Goal: Task Accomplishment & Management: Complete application form

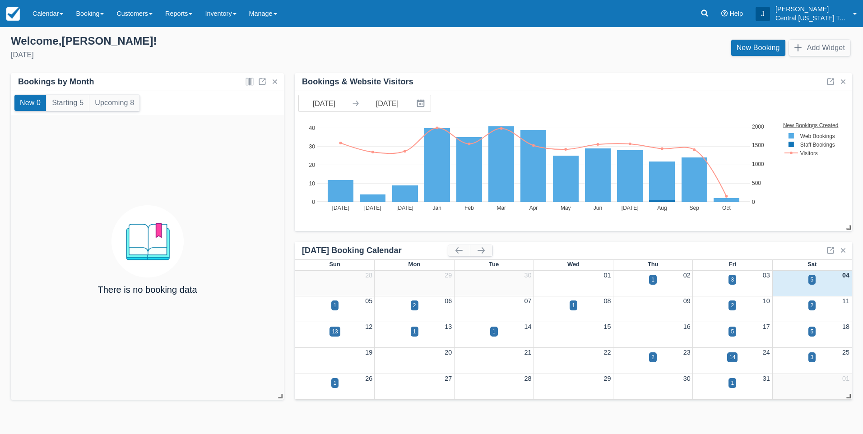
click at [221, 60] on div "Saturday, October 4th, 2025" at bounding box center [218, 55] width 414 height 11
drag, startPoint x: 229, startPoint y: 14, endPoint x: 232, endPoint y: 28, distance: 13.4
click at [230, 16] on link "Inventory" at bounding box center [221, 13] width 44 height 27
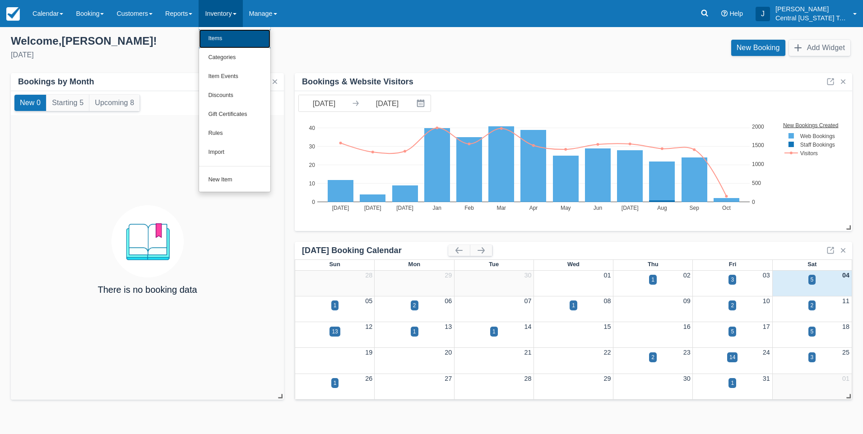
click at [232, 35] on link "Items" at bounding box center [234, 38] width 71 height 19
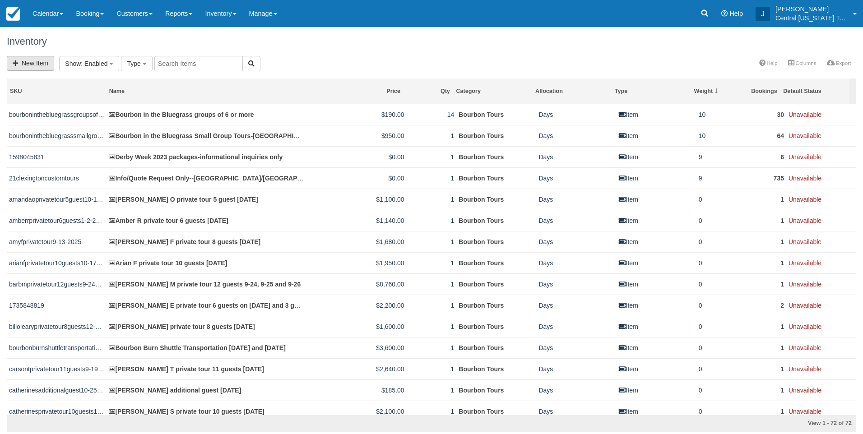
click at [44, 60] on link "New Item" at bounding box center [30, 63] width 47 height 15
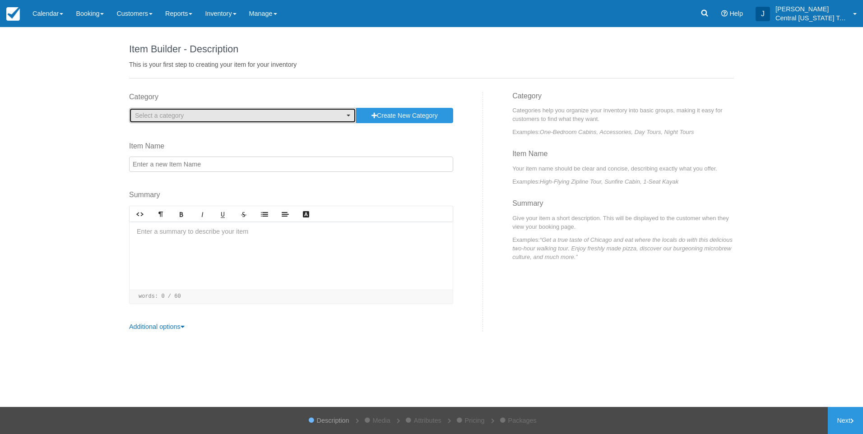
click at [222, 114] on span "Select a category" at bounding box center [239, 115] width 209 height 9
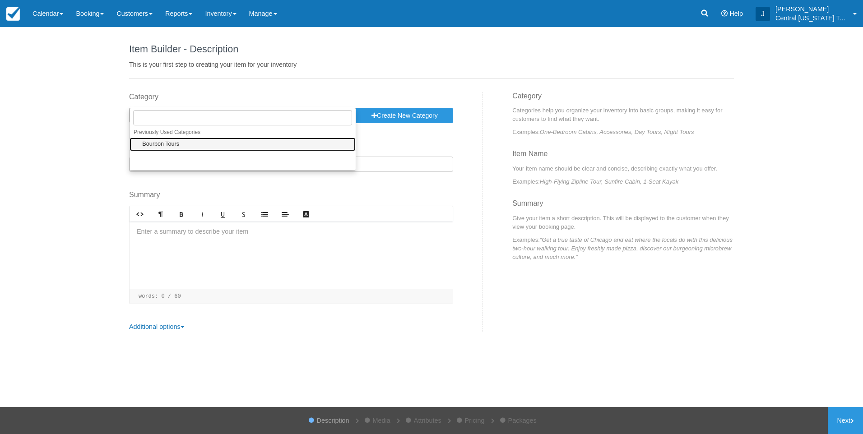
click at [198, 139] on link "Bourbon Tours" at bounding box center [243, 145] width 226 height 14
select select "1"
click at [197, 158] on input "Item Name" at bounding box center [291, 164] width 324 height 15
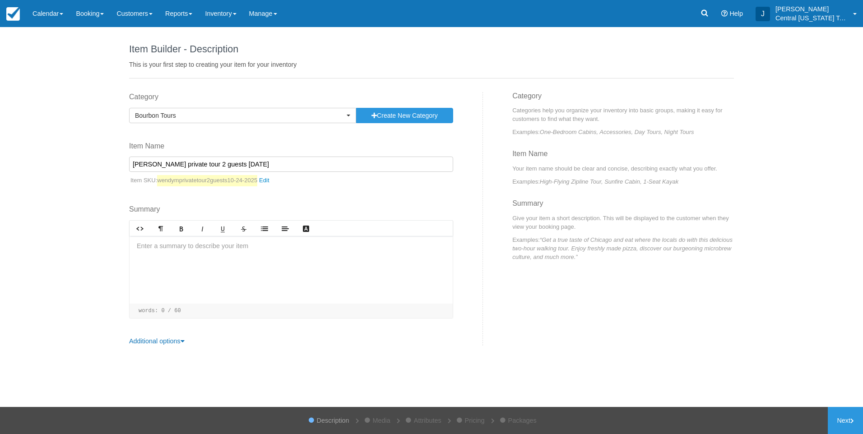
type input "Wendy M private tour 2 guests 10-24-2025"
click at [255, 251] on p at bounding box center [291, 247] width 309 height 10
click at [197, 259] on p "﻿" at bounding box center [291, 263] width 309 height 10
click at [167, 265] on p "﻿" at bounding box center [291, 263] width 309 height 10
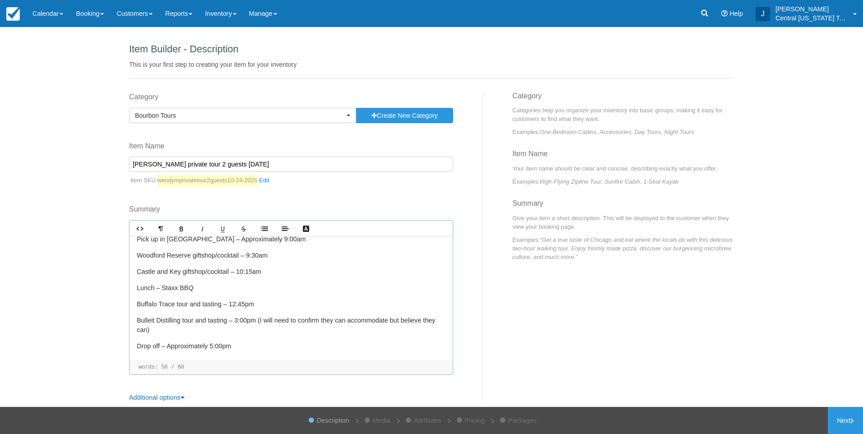
scroll to position [26, 0]
click at [246, 340] on p "Drop off – Approximately 5:00pm" at bounding box center [291, 344] width 309 height 10
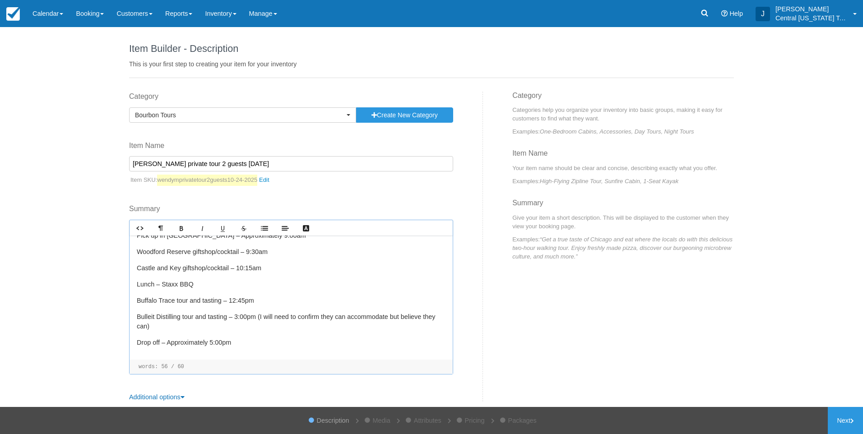
scroll to position [0, 0]
click at [259, 350] on div "Lexington pick up Pick up in Lexington – Approximately 9:00am Woodford Reserve …" at bounding box center [291, 298] width 323 height 124
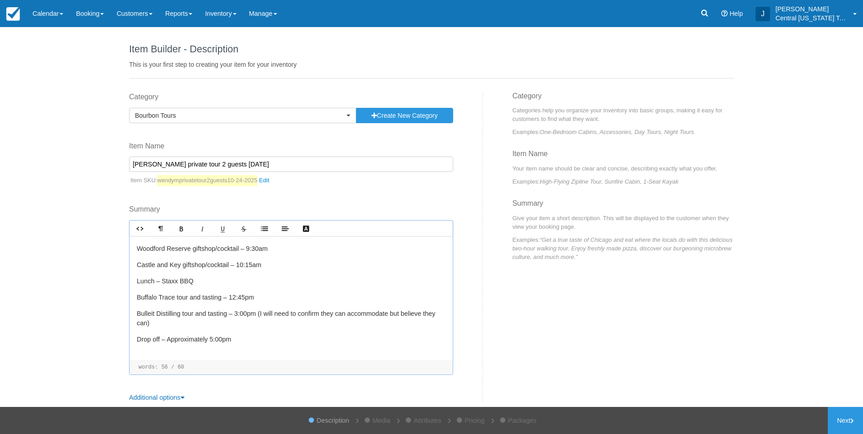
click at [205, 354] on p "﻿" at bounding box center [291, 356] width 309 height 10
click at [853, 423] on icon at bounding box center [853, 421] width 4 height 5
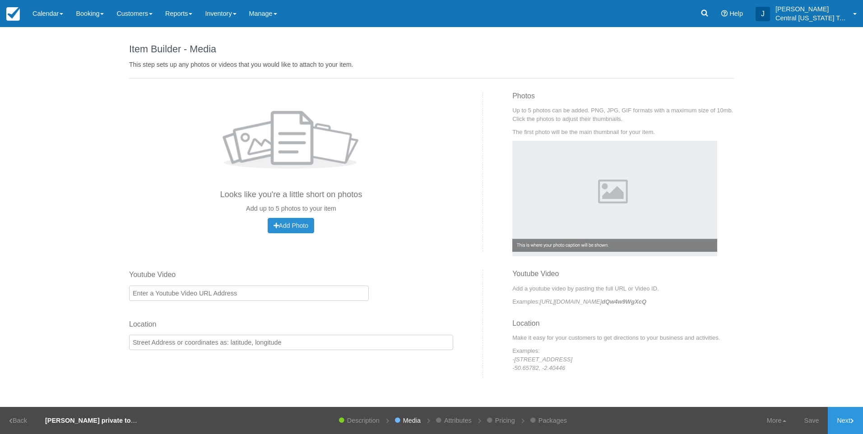
click at [296, 224] on span "Add Photo" at bounding box center [291, 225] width 35 height 7
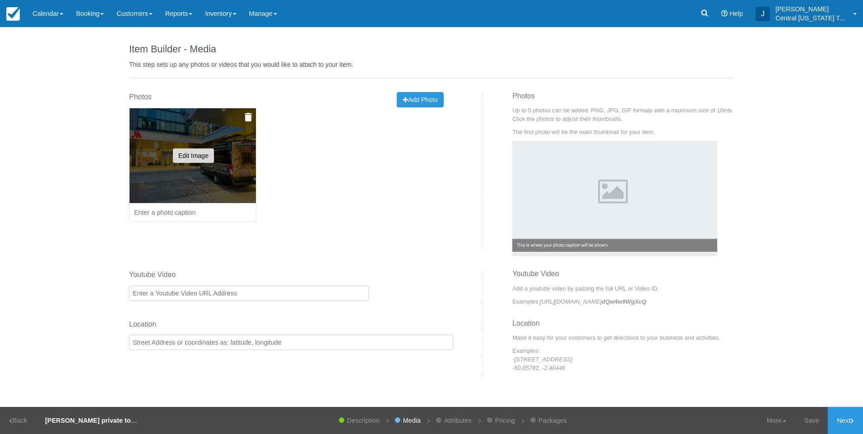
click at [191, 158] on button "Edit Image" at bounding box center [193, 156] width 41 height 14
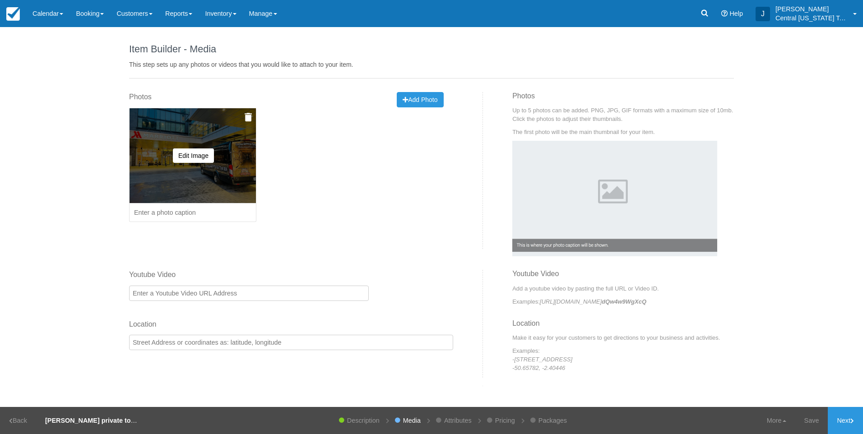
click at [247, 121] on img at bounding box center [248, 117] width 7 height 9
click at [180, 158] on button "Yes, Delete" at bounding box center [182, 160] width 44 height 15
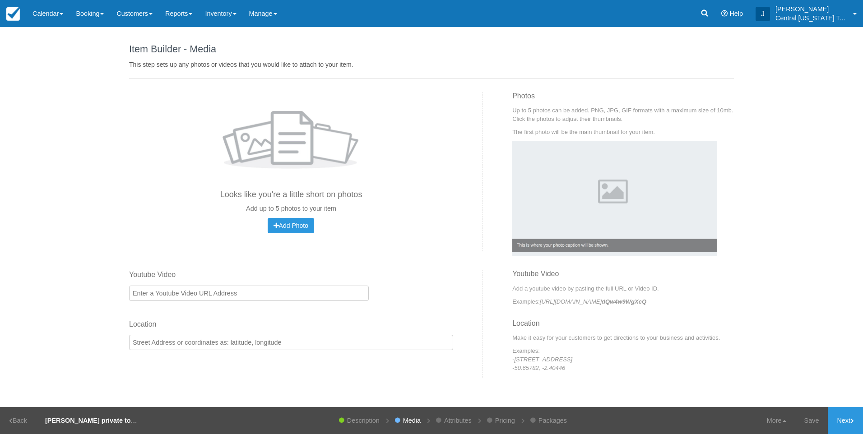
click at [305, 233] on div "Photos Looks like you're a little short on photos Add up to 5 photos to your it…" at bounding box center [302, 171] width 361 height 159
click at [302, 222] on button "Add Photo Uploading..." at bounding box center [291, 225] width 47 height 15
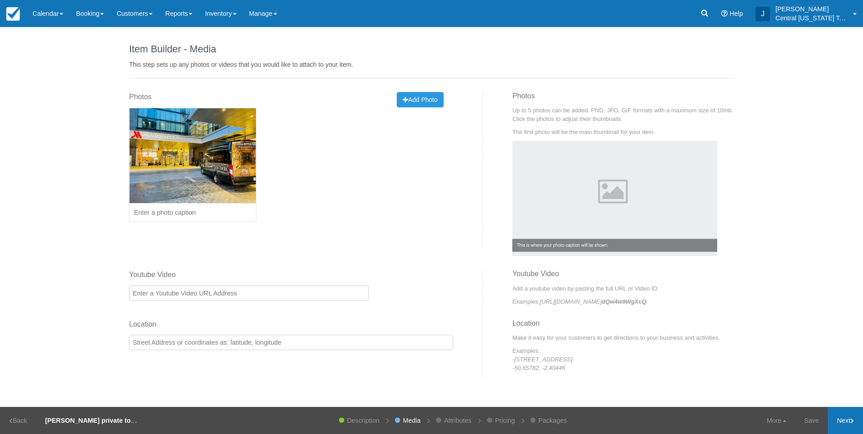
click at [851, 419] on icon at bounding box center [853, 421] width 4 height 5
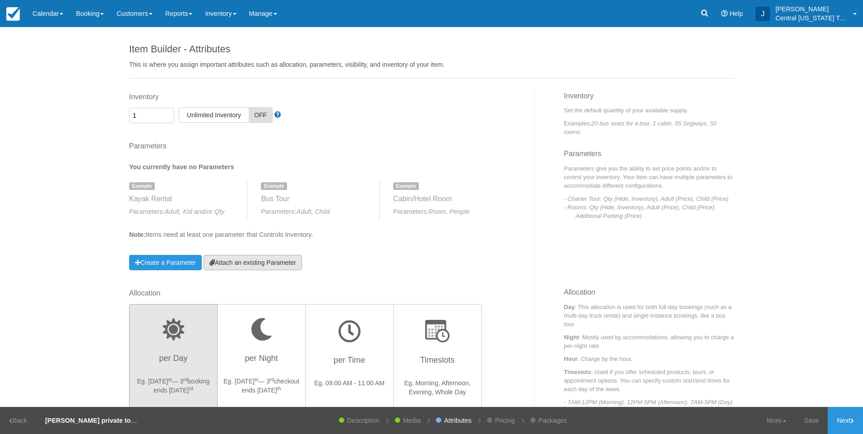
click at [251, 258] on link "Attach an existing Parameter" at bounding box center [253, 262] width 98 height 15
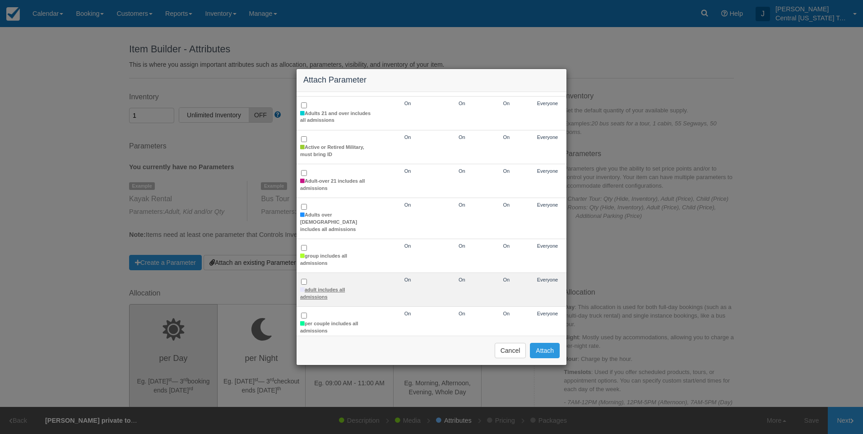
scroll to position [135, 0]
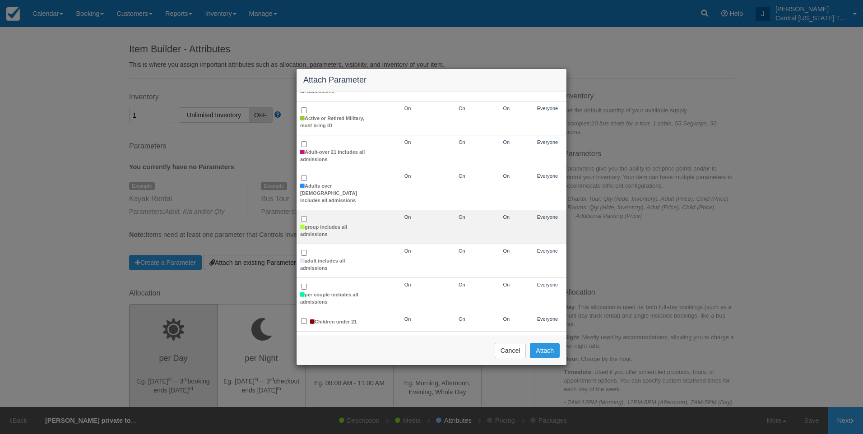
click at [315, 212] on td "group includes all admissions" at bounding box center [336, 227] width 79 height 34
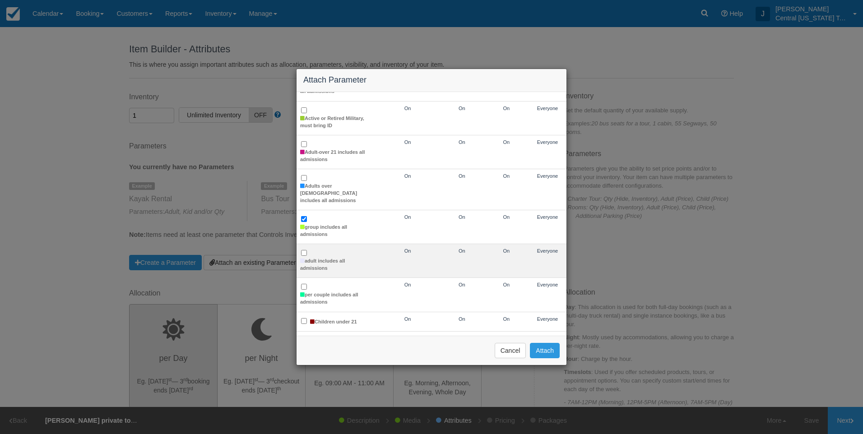
checkbox input "true"
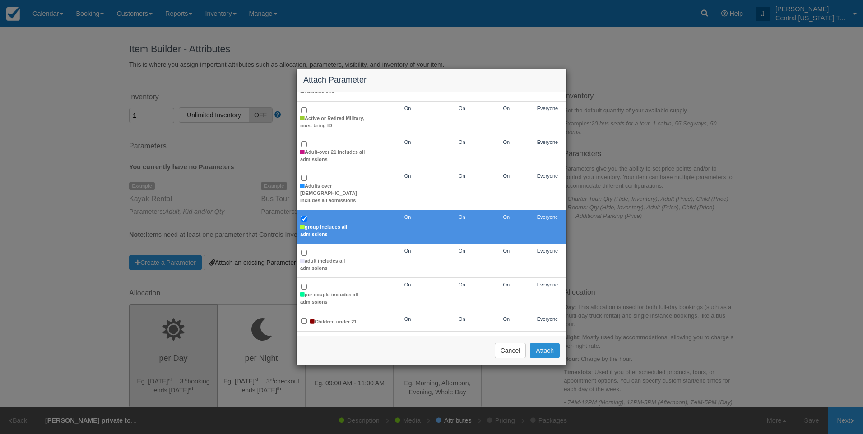
click at [545, 353] on button "Attach" at bounding box center [545, 350] width 30 height 15
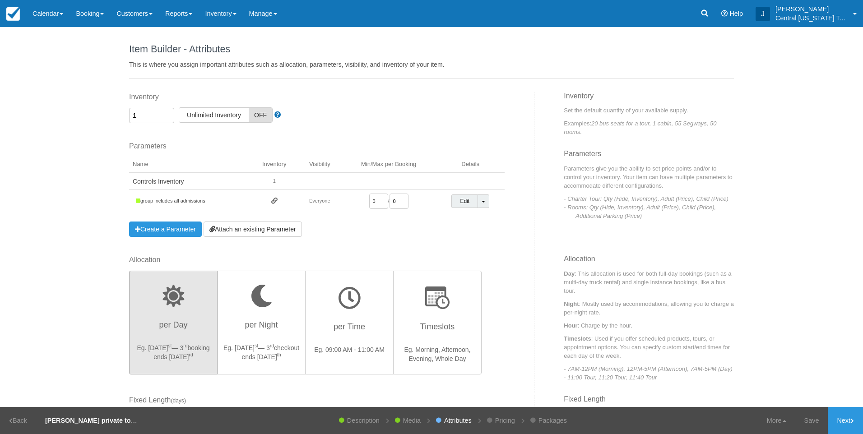
drag, startPoint x: 378, startPoint y: 199, endPoint x: 307, endPoint y: 196, distance: 71.9
click at [317, 198] on tr "group includes all admissions Everyone 0 / 0 Edit Toggle Dropdown Detach Parame…" at bounding box center [317, 201] width 376 height 23
type input "1"
click at [505, 240] on div "Inventory 1 Unlimited ON Unlimited Inventory OFF This item is a Product Groupin…" at bounding box center [328, 173] width 412 height 163
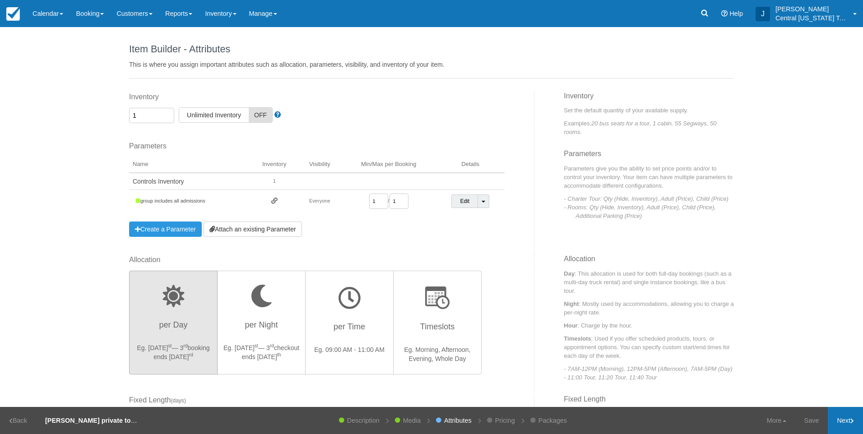
click at [843, 425] on link "Next" at bounding box center [845, 420] width 35 height 27
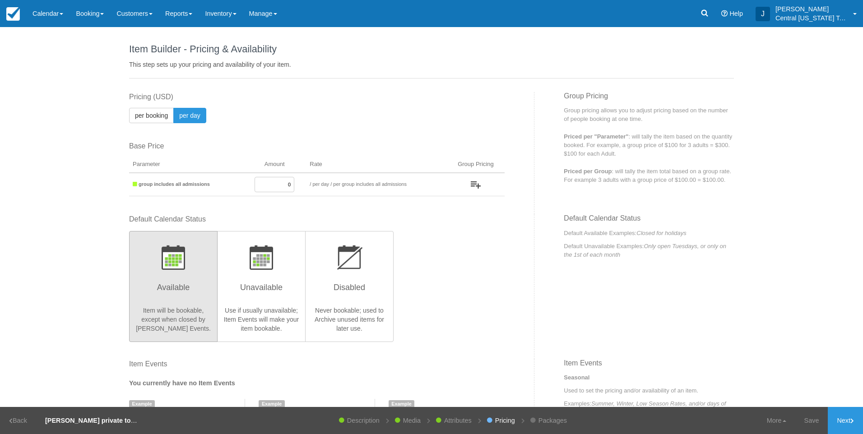
drag, startPoint x: 275, startPoint y: 185, endPoint x: 361, endPoint y: 168, distance: 87.5
click at [354, 171] on table "Parameter Amount Rate Group Pricing to / per booking per day / Priced per Qty P…" at bounding box center [317, 177] width 376 height 40
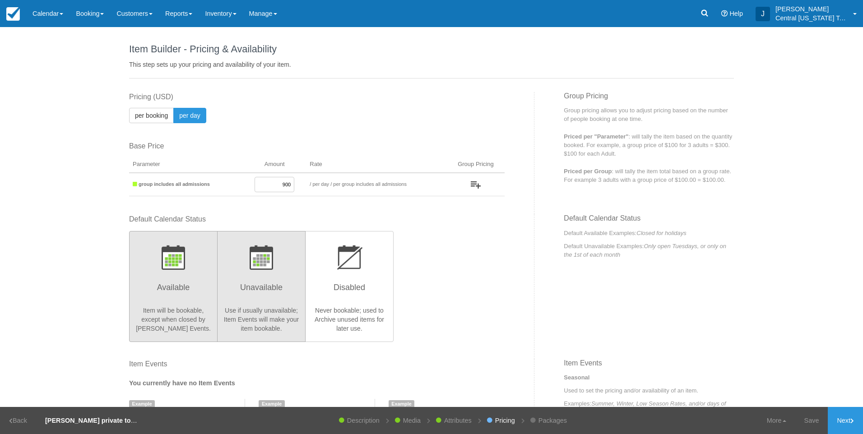
type input "900"
click at [268, 261] on img "button" at bounding box center [261, 257] width 23 height 25
radio input "true"
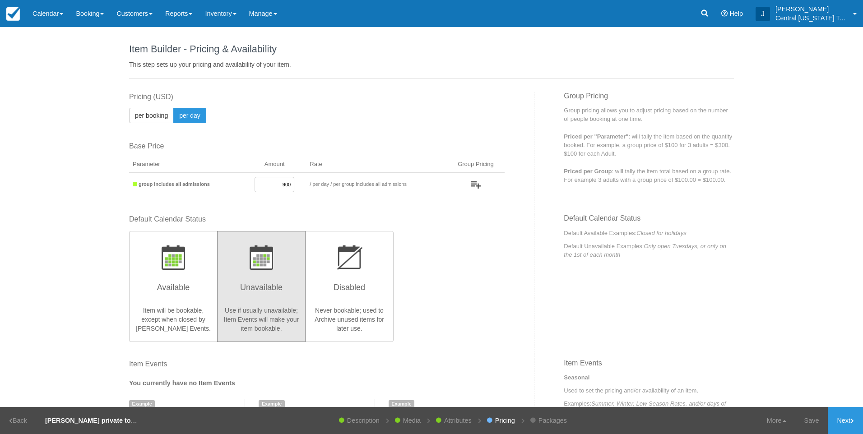
click at [461, 269] on div "Default Calendar Status Available Item will be bookable, except when closed by …" at bounding box center [317, 277] width 376 height 127
click at [839, 418] on link "Next" at bounding box center [845, 420] width 35 height 27
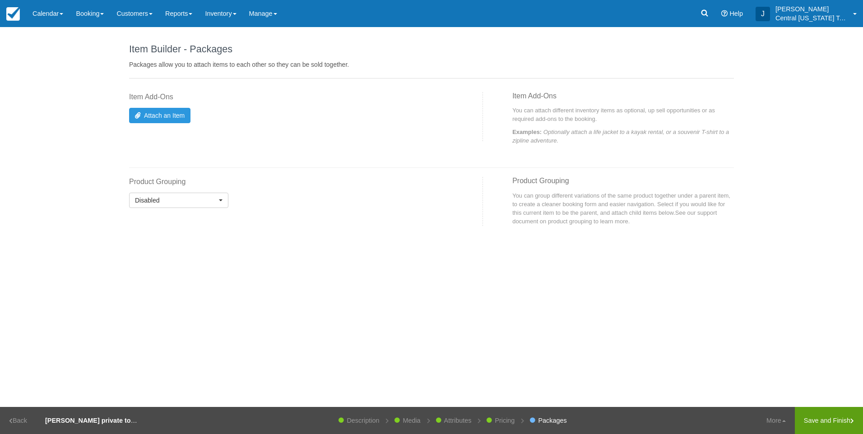
click at [828, 425] on link "Save and Finish" at bounding box center [829, 420] width 68 height 27
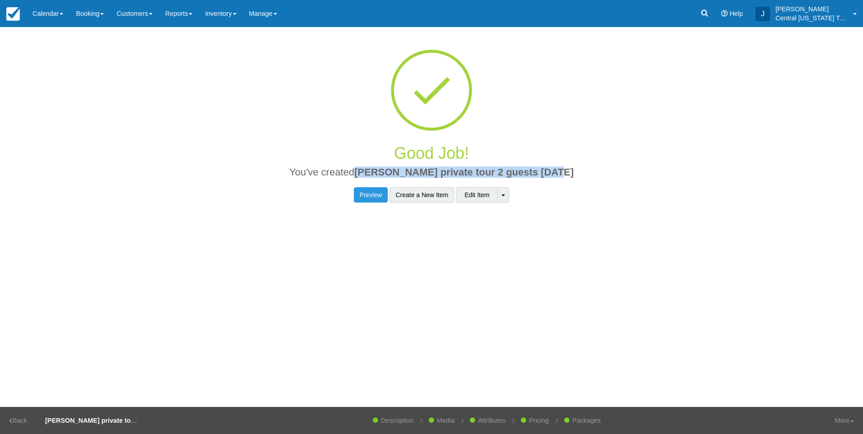
drag, startPoint x: 577, startPoint y: 170, endPoint x: 369, endPoint y: 176, distance: 207.3
click at [369, 176] on h2 "You've created Wendy M private tour 2 guests 10-24-2025" at bounding box center [431, 175] width 591 height 16
drag, startPoint x: 369, startPoint y: 176, endPoint x: 377, endPoint y: 175, distance: 7.8
copy span "[PERSON_NAME] private tour 2 guests [DATE]"
click at [226, 15] on link "Inventory" at bounding box center [221, 13] width 44 height 27
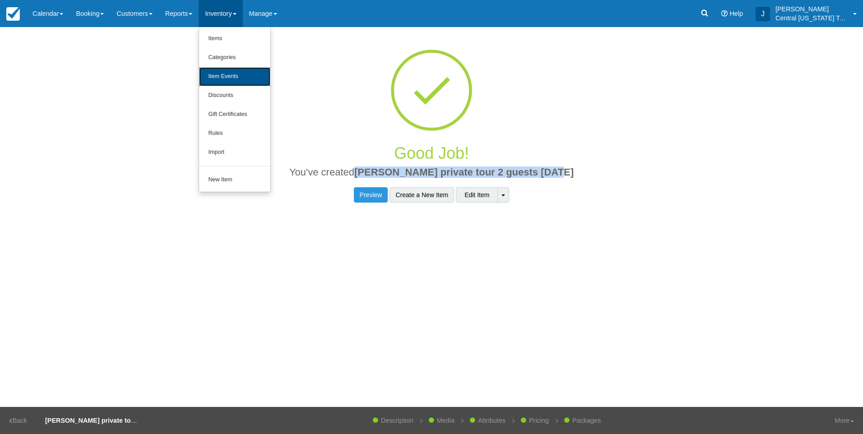
click at [237, 69] on link "Item Events" at bounding box center [234, 76] width 71 height 19
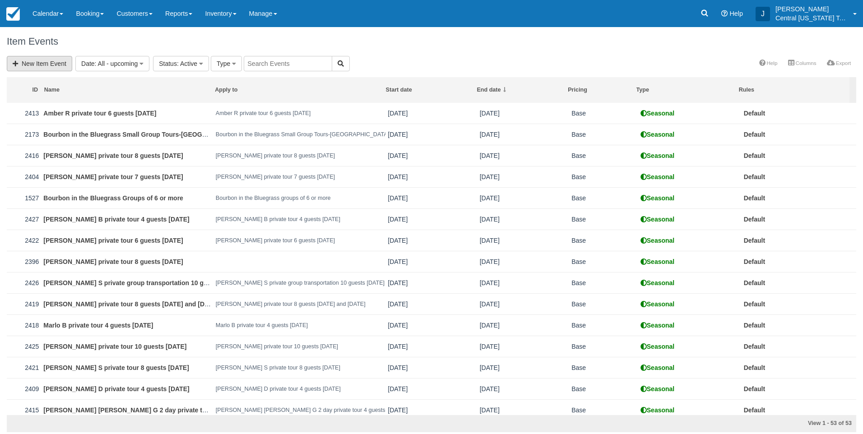
click at [50, 65] on link "New Item Event" at bounding box center [39, 63] width 65 height 15
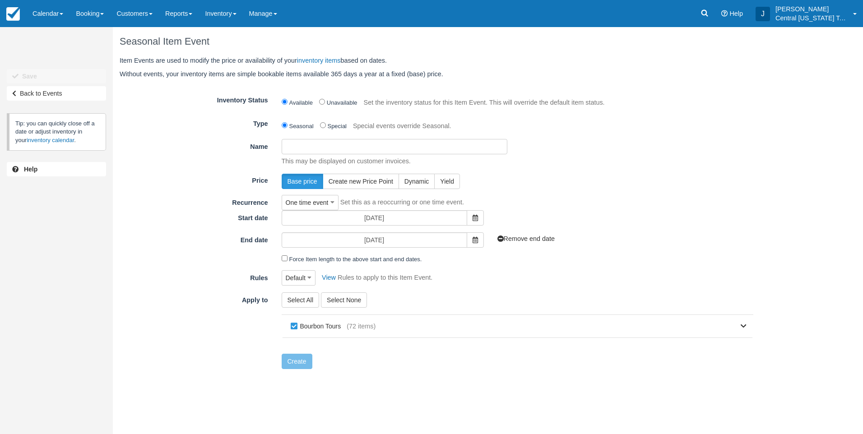
click at [302, 154] on input "Name" at bounding box center [395, 146] width 226 height 15
paste input "[PERSON_NAME] private tour 2 guests [DATE]"
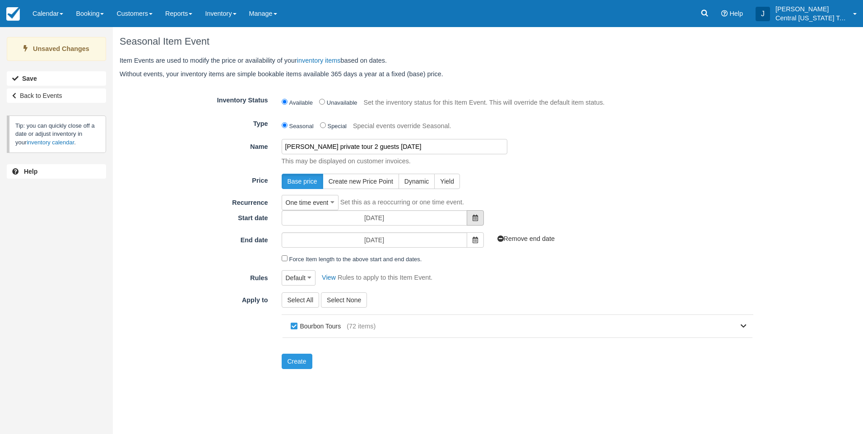
type input "[PERSON_NAME] private tour 2 guests [DATE]"
click at [472, 220] on span at bounding box center [475, 217] width 17 height 15
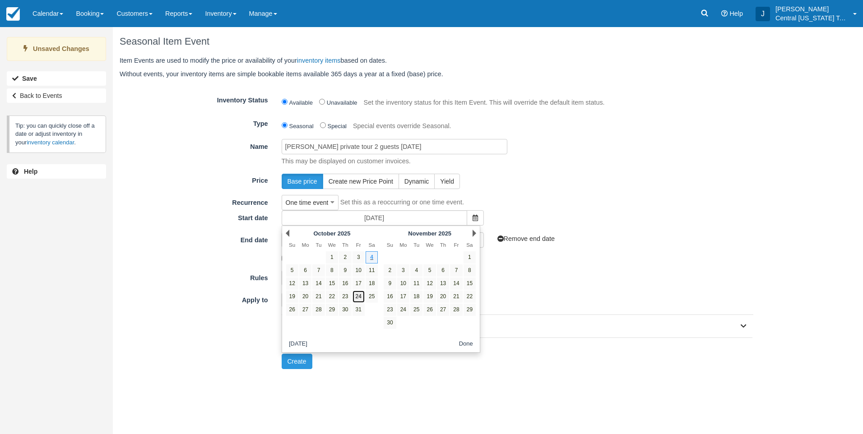
click at [357, 296] on link "24" at bounding box center [359, 297] width 12 height 12
type input "[DATE]"
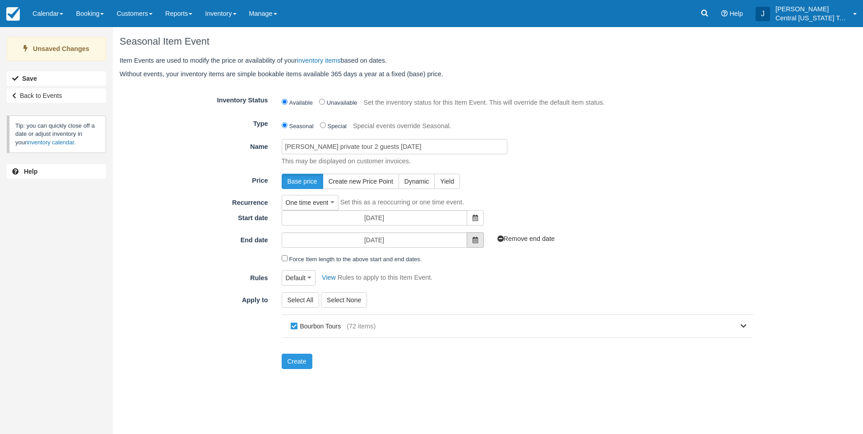
click at [474, 239] on icon at bounding box center [475, 240] width 5 height 6
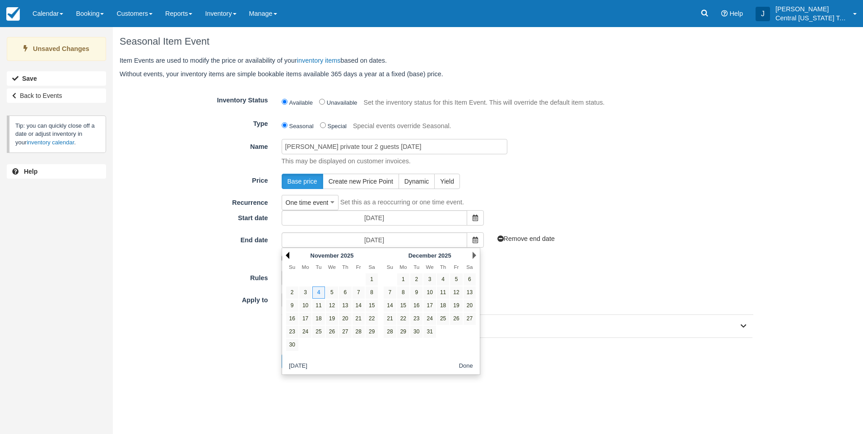
click at [288, 256] on link "Prev" at bounding box center [288, 255] width 4 height 7
click at [357, 320] on link "24" at bounding box center [359, 319] width 12 height 12
type input "[DATE]"
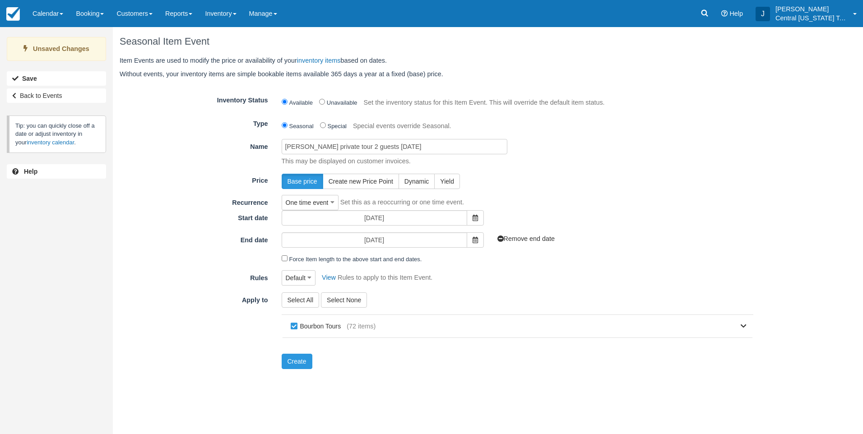
drag, startPoint x: 309, startPoint y: 328, endPoint x: 470, endPoint y: 339, distance: 161.1
click at [309, 328] on label "Bourbon Tours" at bounding box center [317, 327] width 59 height 14
checkbox input "false"
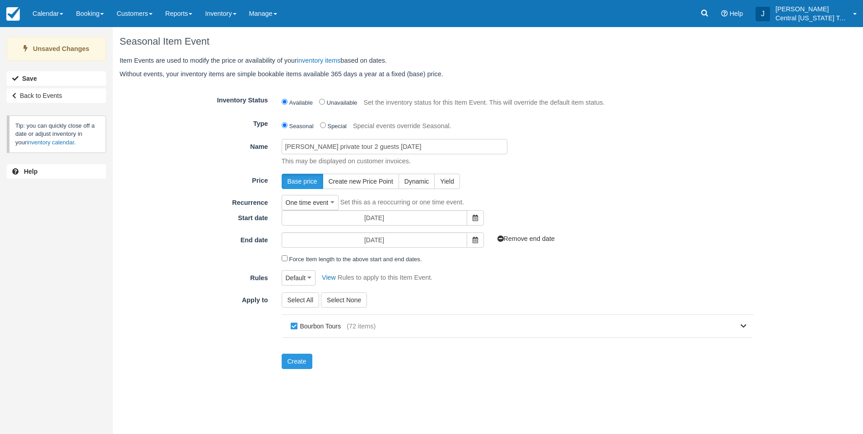
checkbox input "false"
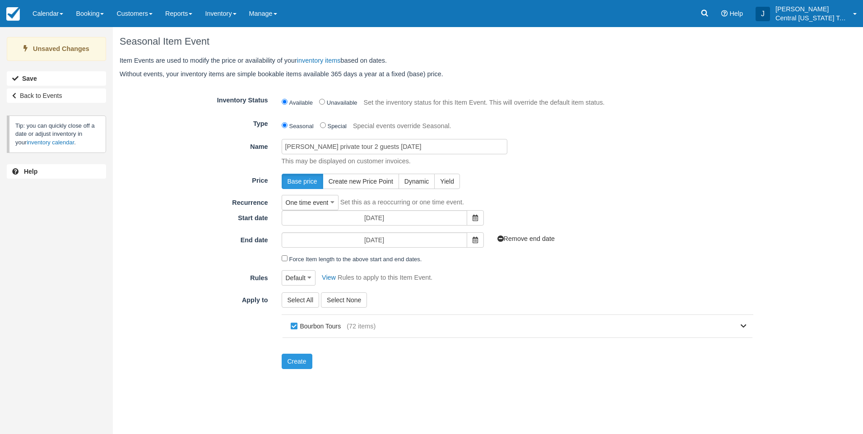
checkbox input "false"
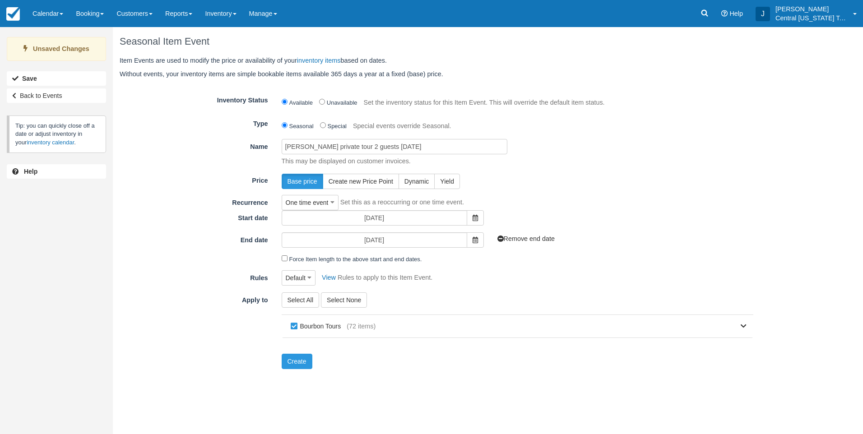
checkbox input "false"
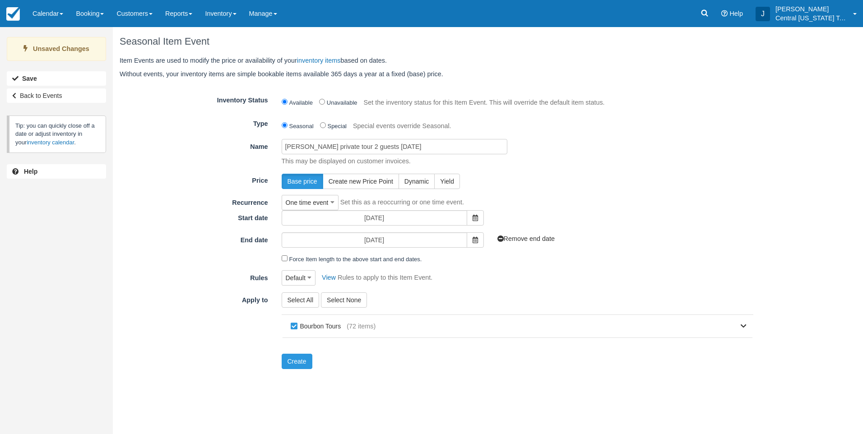
checkbox input "false"
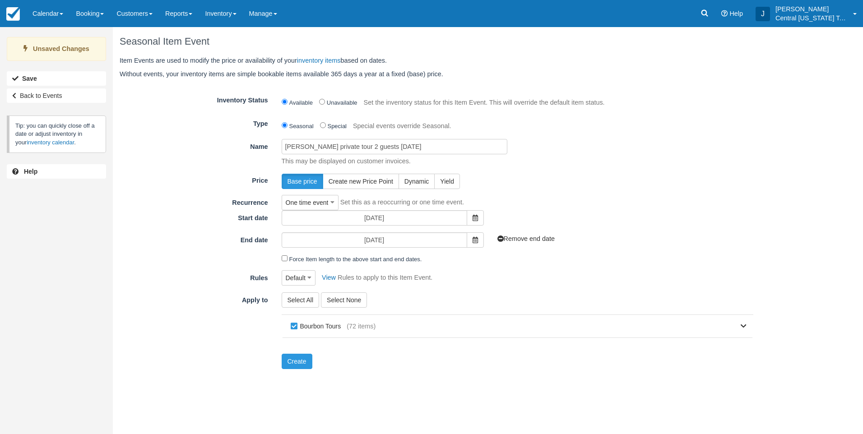
checkbox input "false"
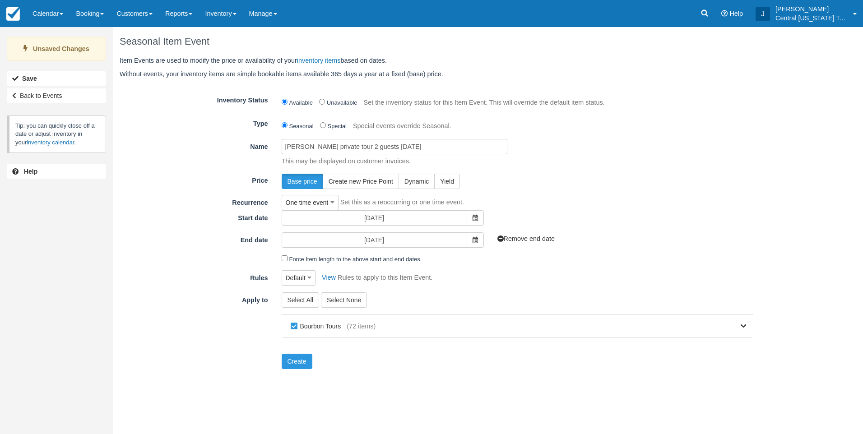
checkbox input "false"
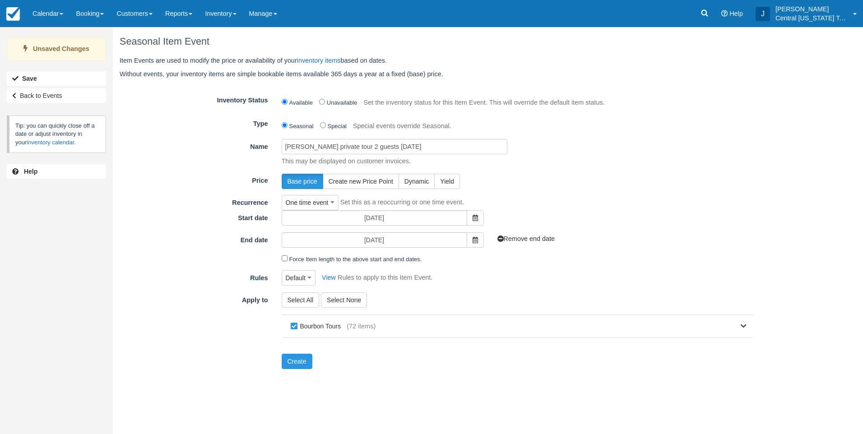
checkbox input "false"
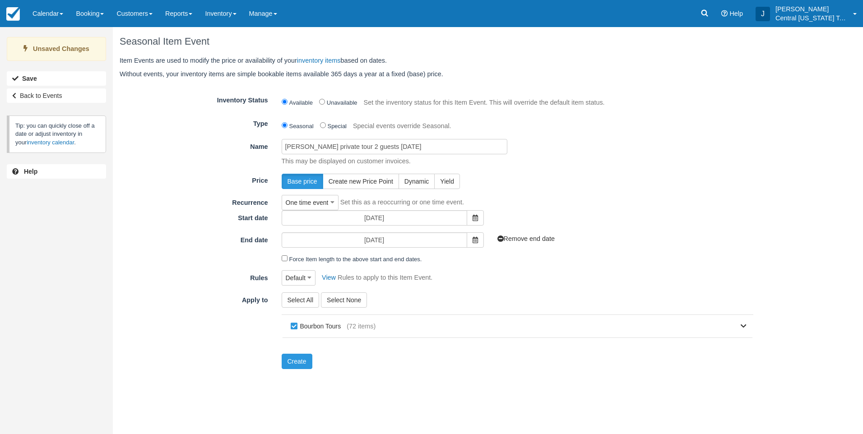
checkbox input "false"
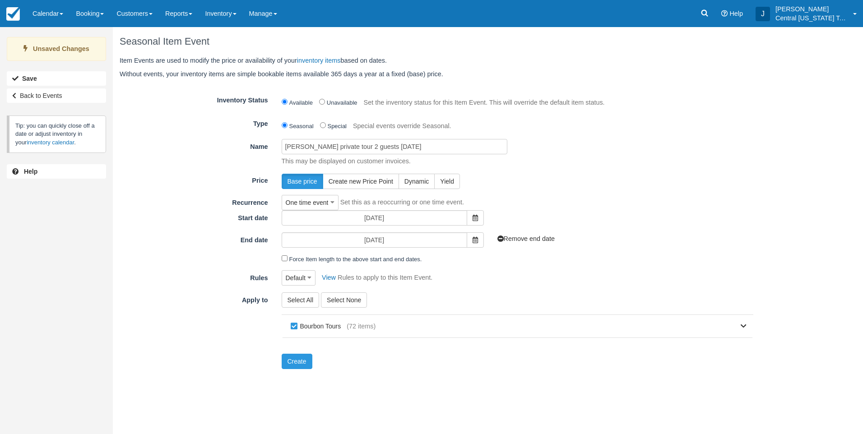
checkbox input "false"
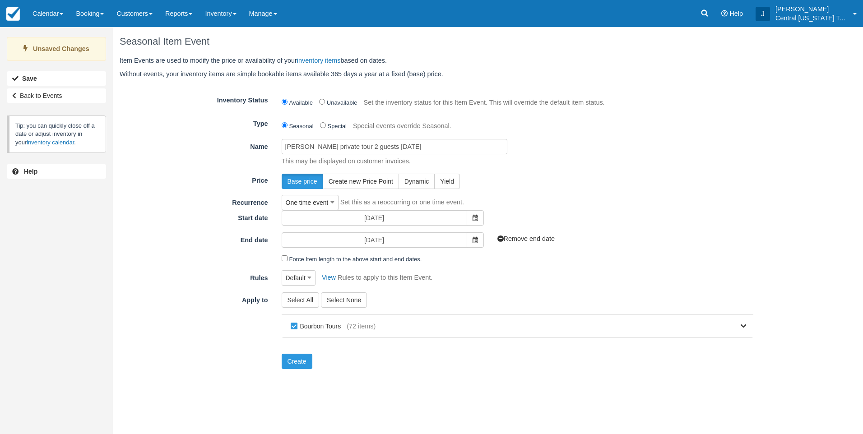
checkbox input "false"
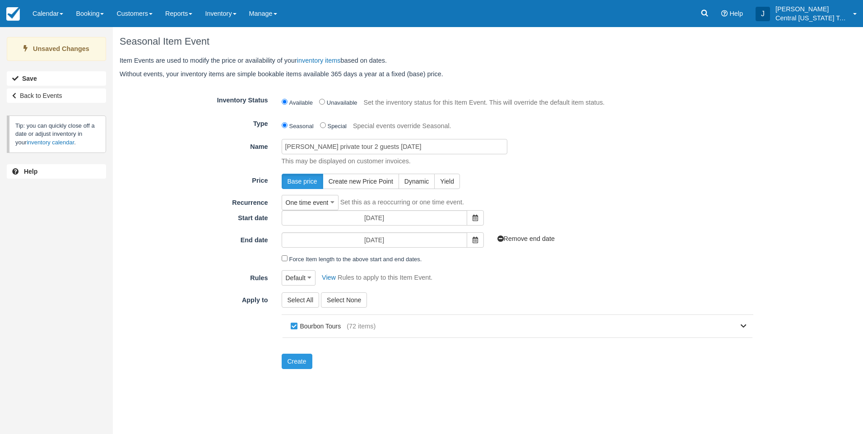
checkbox input "false"
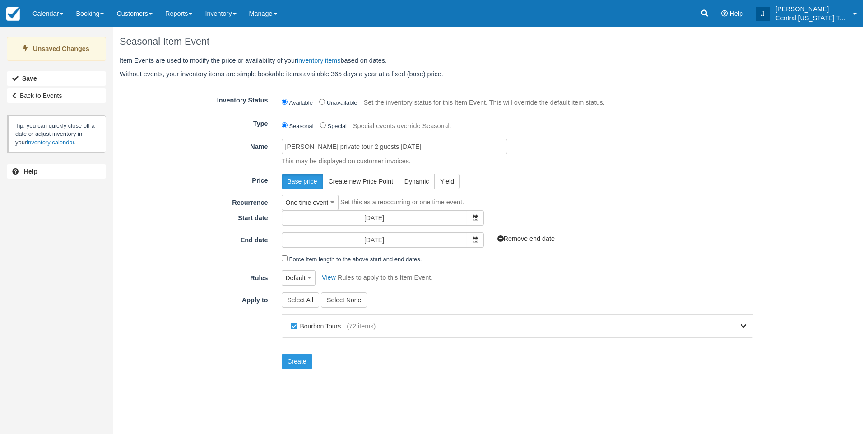
checkbox input "false"
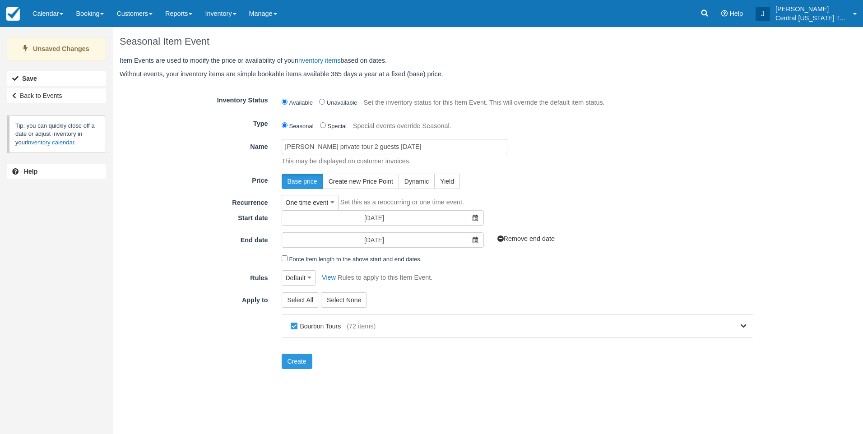
checkbox input "false"
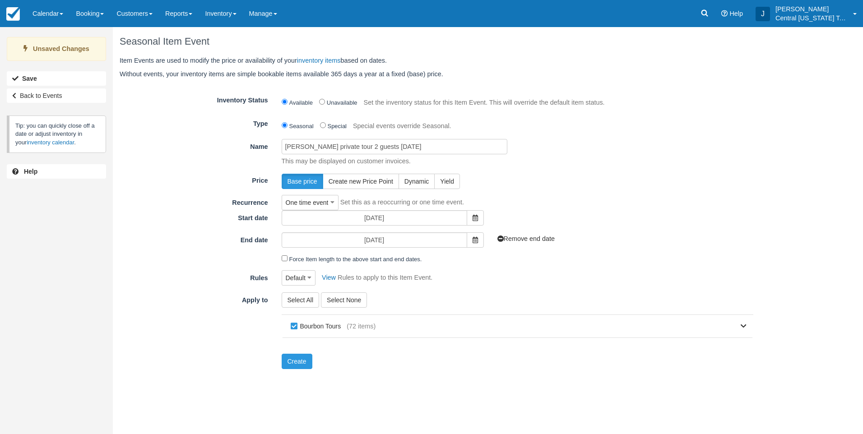
checkbox input "false"
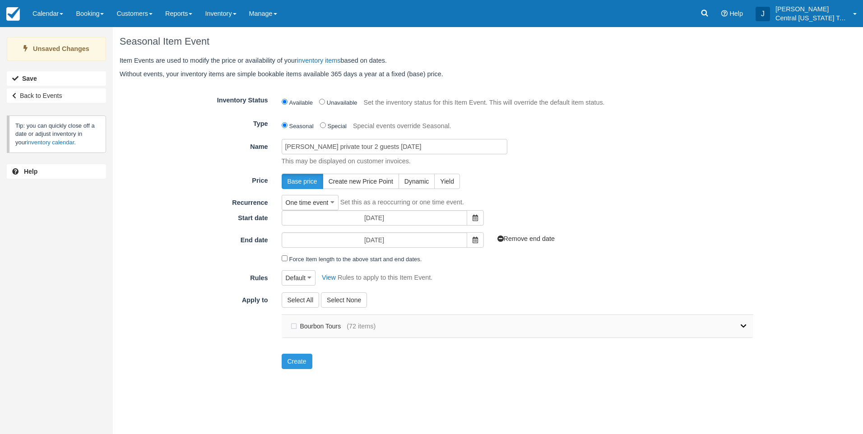
click at [746, 324] on icon at bounding box center [744, 326] width 6 height 6
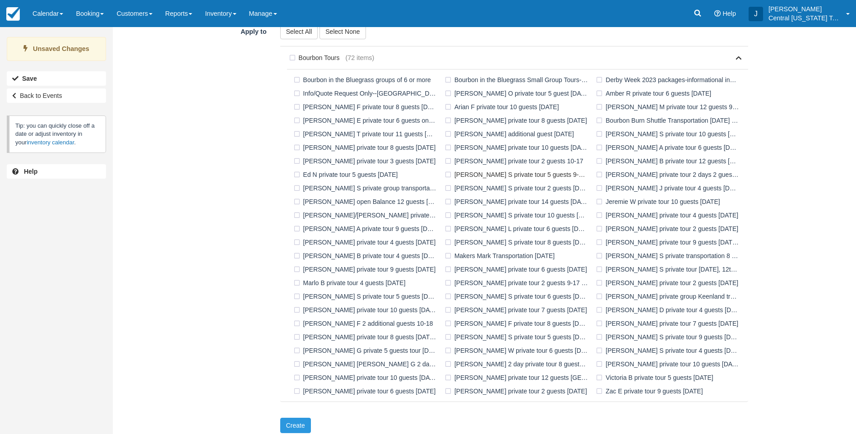
scroll to position [271, 0]
click at [496, 391] on label "[PERSON_NAME] private tour 2 guests [DATE]" at bounding box center [518, 389] width 150 height 14
checkbox input "true"
click at [300, 423] on button "Create" at bounding box center [295, 423] width 31 height 15
